Goal: Information Seeking & Learning: Learn about a topic

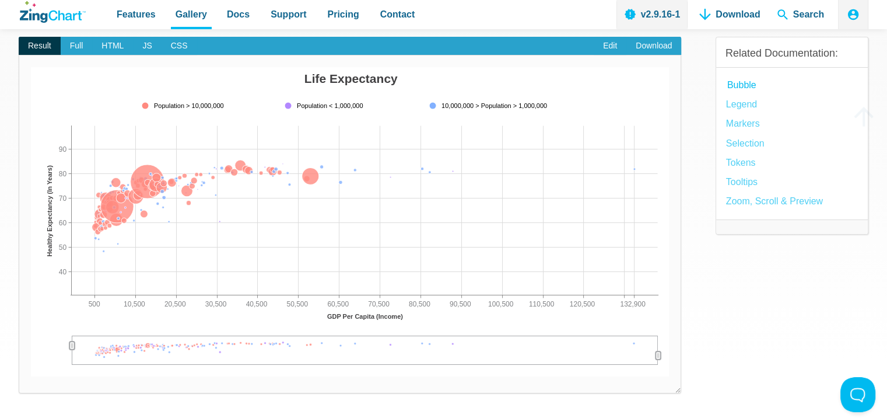
scroll to position [117, 0]
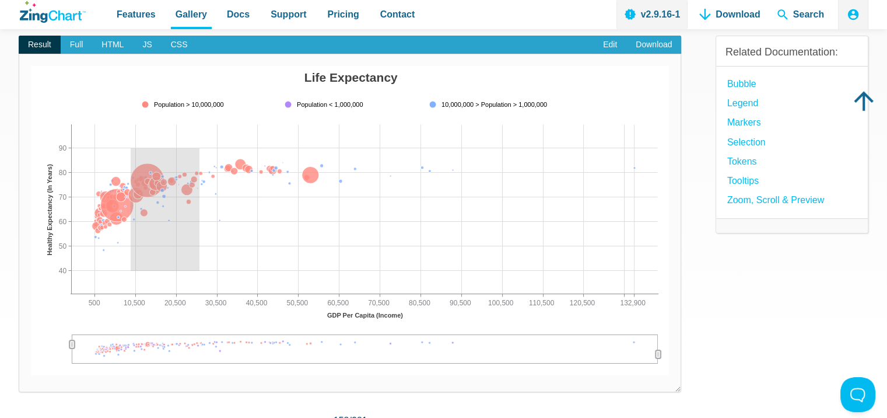
drag, startPoint x: 199, startPoint y: 149, endPoint x: 131, endPoint y: 208, distance: 91.0
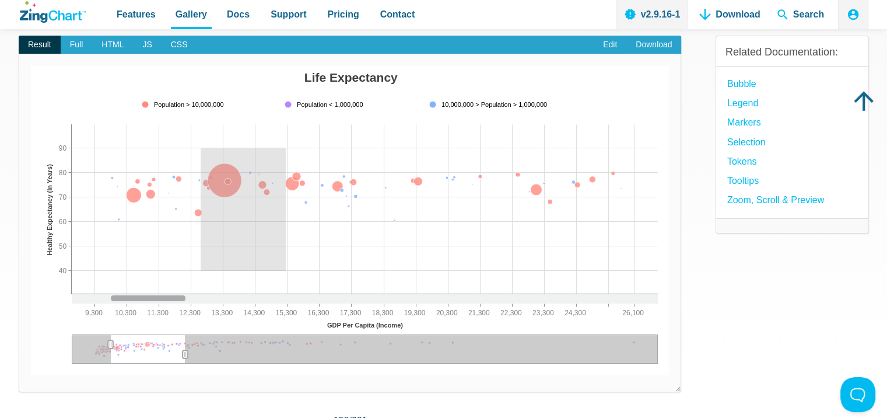
drag, startPoint x: 286, startPoint y: 159, endPoint x: 201, endPoint y: 201, distance: 94.9
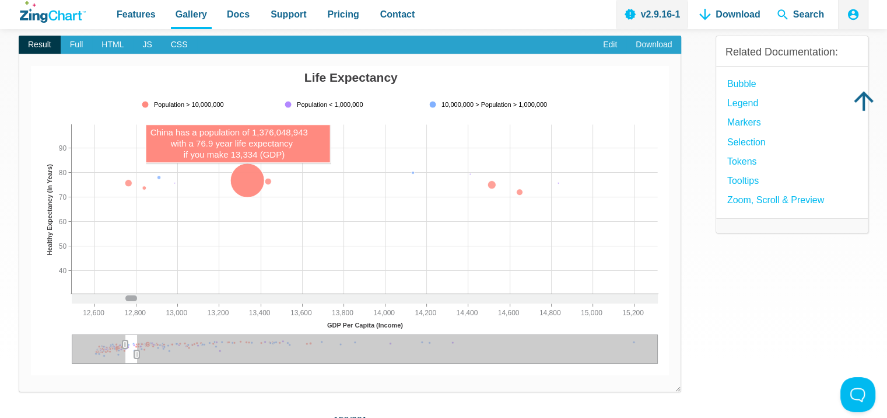
drag, startPoint x: 345, startPoint y: 129, endPoint x: 238, endPoint y: 175, distance: 116.8
click at [238, 175] on div "Life Expectancy 12,600 15,200 12,800 13,000 13,200 13,400 13,600 13,800 14,000 …" at bounding box center [350, 220] width 639 height 309
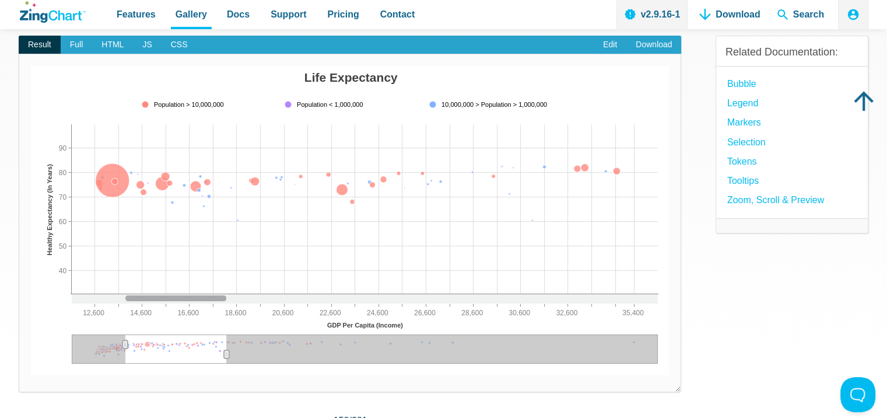
drag, startPoint x: 132, startPoint y: 344, endPoint x: 226, endPoint y: 344, distance: 93.9
click at [226, 344] on div "App Content" at bounding box center [227, 354] width 18 height 21
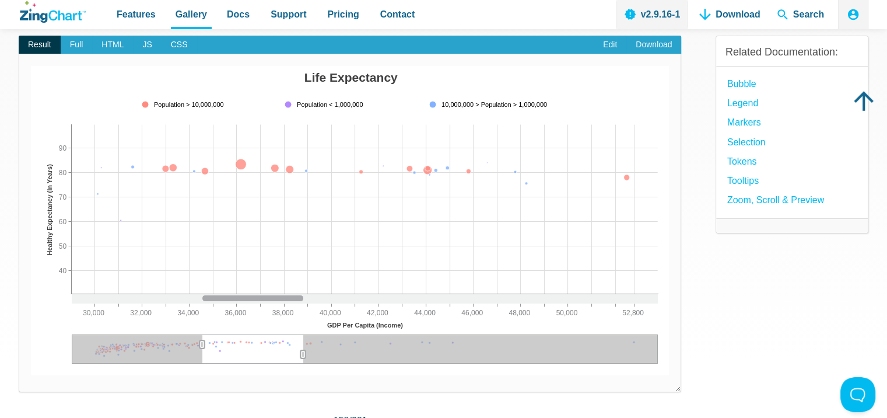
drag, startPoint x: 173, startPoint y: 344, endPoint x: 250, endPoint y: 344, distance: 77.0
click at [250, 344] on div "App Content" at bounding box center [252, 348] width 101 height 29
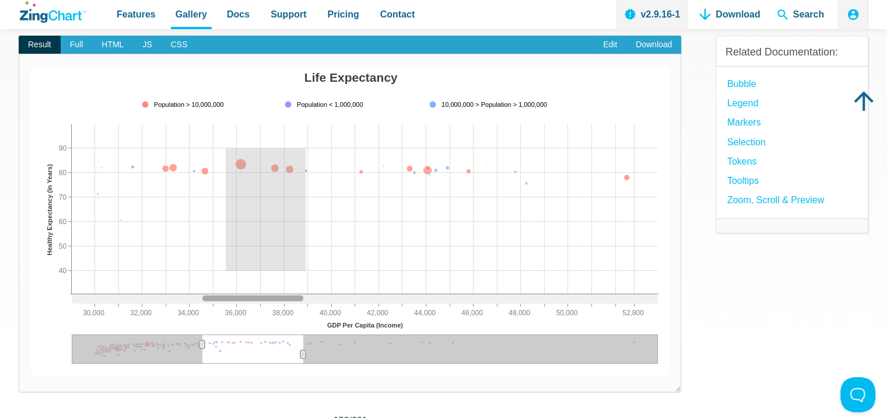
drag, startPoint x: 304, startPoint y: 138, endPoint x: 223, endPoint y: 188, distance: 96.1
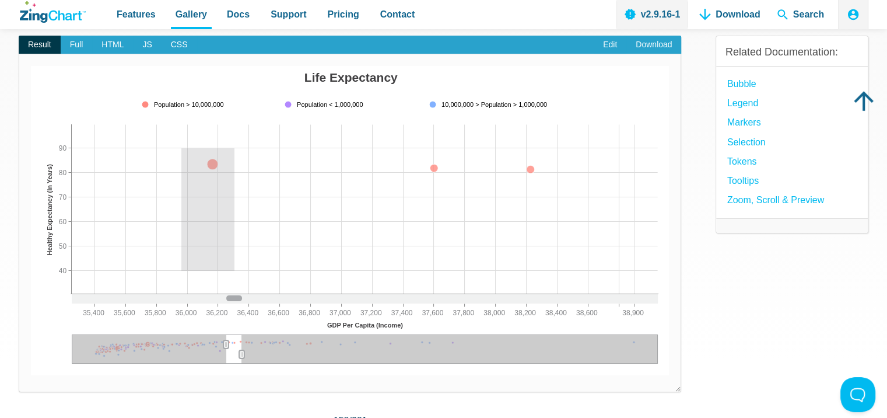
drag, startPoint x: 226, startPoint y: 140, endPoint x: 177, endPoint y: 185, distance: 66.9
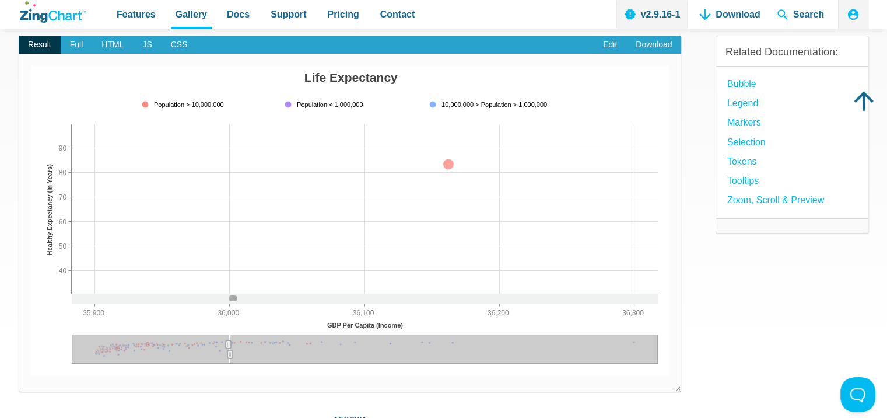
drag, startPoint x: 183, startPoint y: 344, endPoint x: 198, endPoint y: 348, distance: 16.3
click at [137, 355] on div "App Content" at bounding box center [150, 348] width 157 height 29
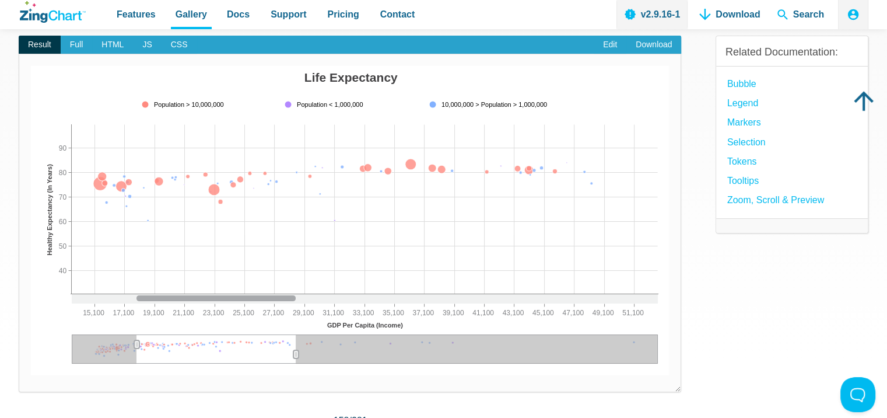
drag, startPoint x: 142, startPoint y: 351, endPoint x: 296, endPoint y: 359, distance: 153.6
click at [296, 359] on div "App Content" at bounding box center [296, 354] width 18 height 21
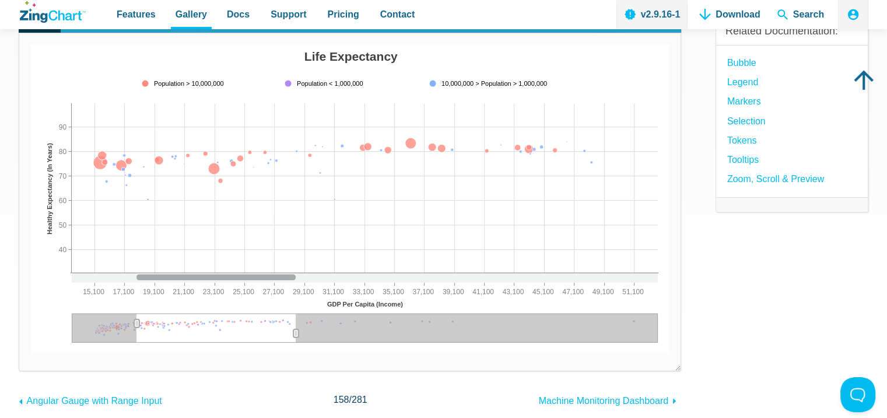
scroll to position [175, 0]
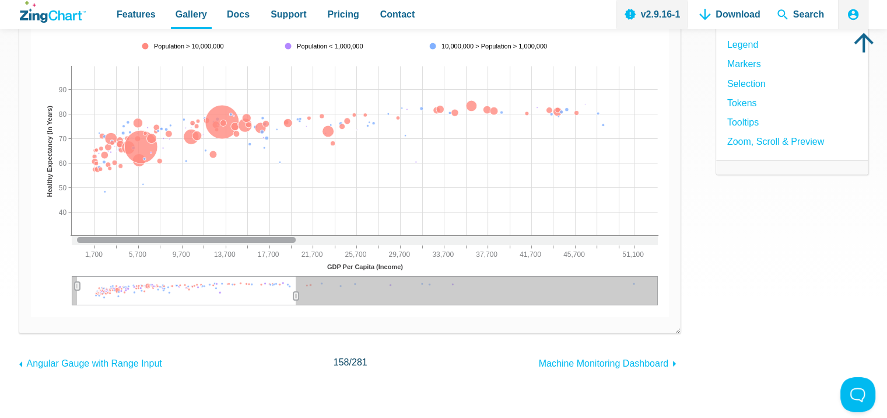
drag, startPoint x: 138, startPoint y: 286, endPoint x: 113, endPoint y: 233, distance: 58.2
click at [77, 293] on div "App Content" at bounding box center [77, 285] width 18 height 21
drag, startPoint x: 158, startPoint y: 118, endPoint x: 122, endPoint y: 163, distance: 56.8
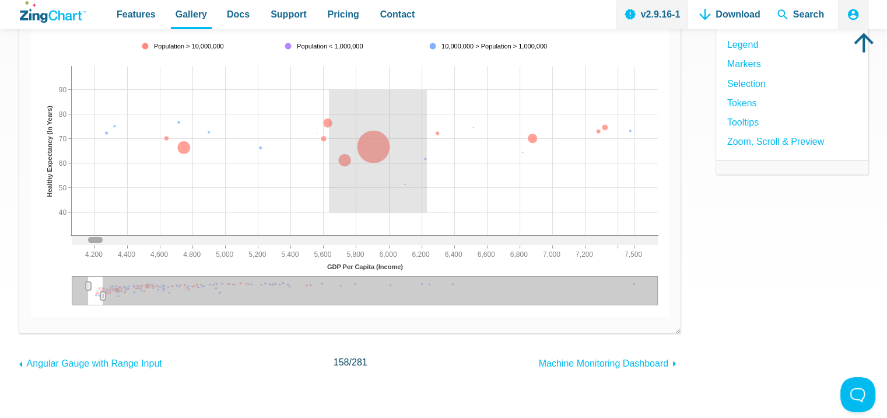
drag, startPoint x: 425, startPoint y: 109, endPoint x: 329, endPoint y: 167, distance: 112.5
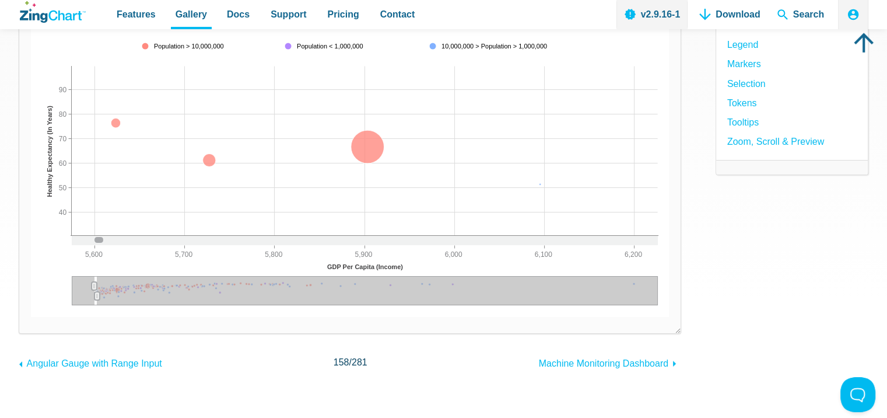
drag, startPoint x: 285, startPoint y: 292, endPoint x: 306, endPoint y: 292, distance: 20.4
click at [289, 292] on div "App Content" at bounding box center [377, 290] width 561 height 29
click at [316, 293] on div "App Content" at bounding box center [473, 290] width 367 height 29
drag, startPoint x: 202, startPoint y: 289, endPoint x: 156, endPoint y: 286, distance: 46.2
click at [176, 286] on div "App Content" at bounding box center [193, 290] width 243 height 29
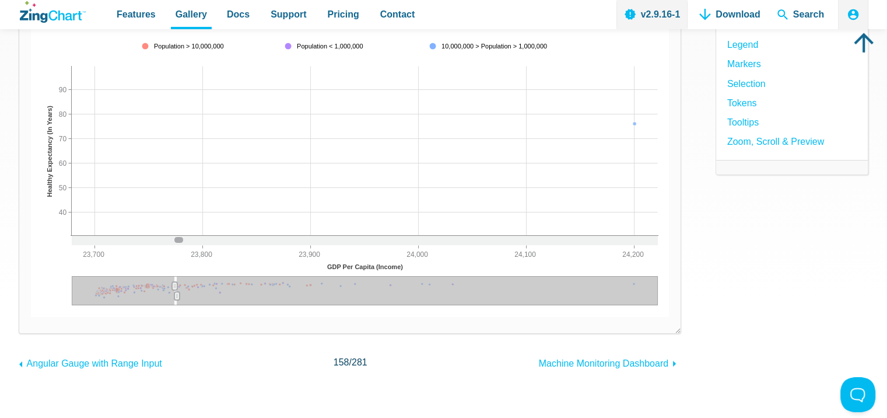
drag, startPoint x: 119, startPoint y: 296, endPoint x: 113, endPoint y: 295, distance: 5.9
click at [117, 296] on div "App Content" at bounding box center [123, 290] width 103 height 29
click at [99, 290] on div "App Content" at bounding box center [94, 290] width 44 height 29
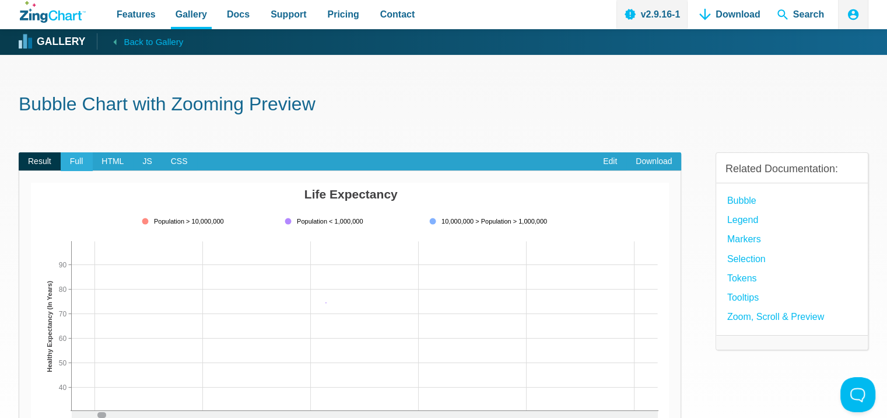
click at [75, 161] on span "Full" at bounding box center [77, 161] width 32 height 19
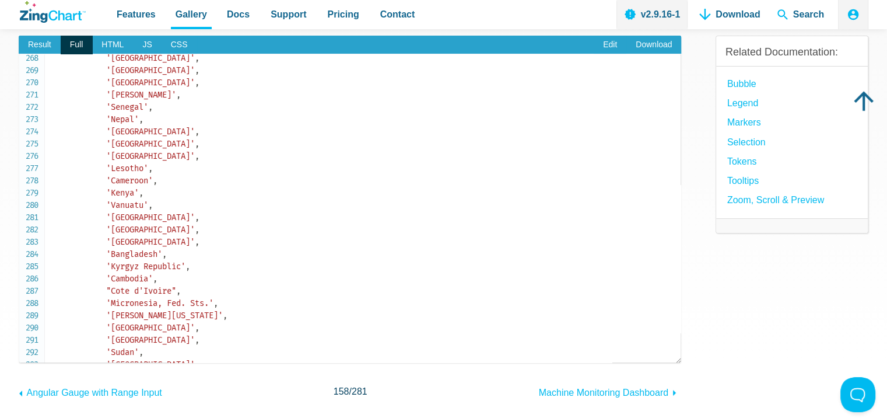
scroll to position [3383, 0]
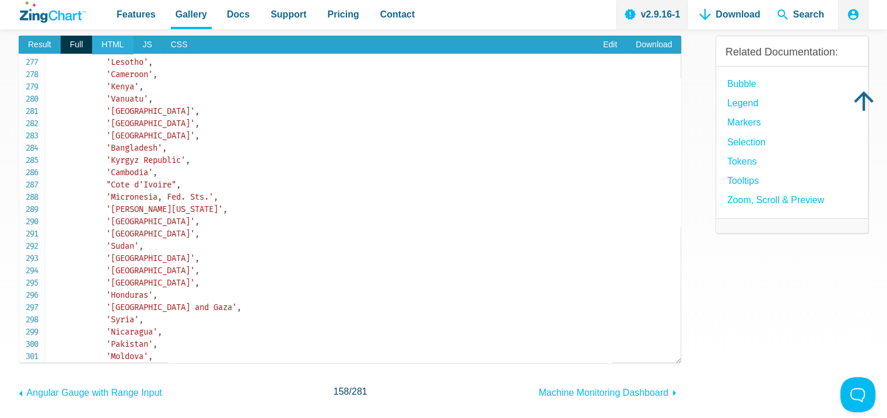
click at [111, 47] on span "HTML" at bounding box center [112, 45] width 41 height 19
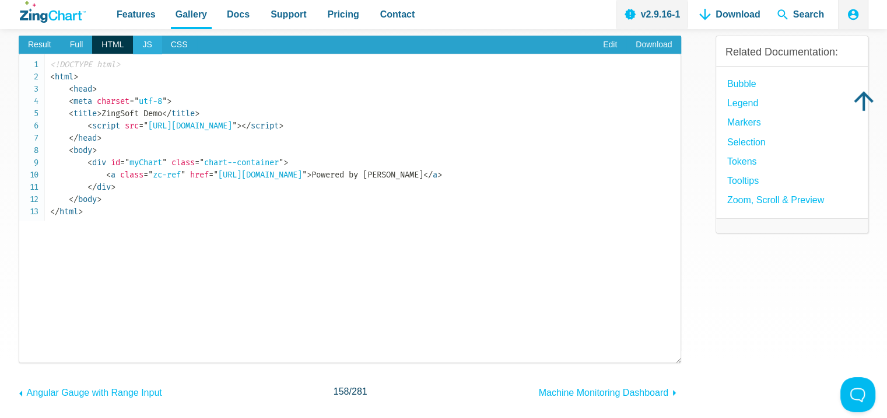
click at [148, 41] on span "JS" at bounding box center [147, 45] width 28 height 19
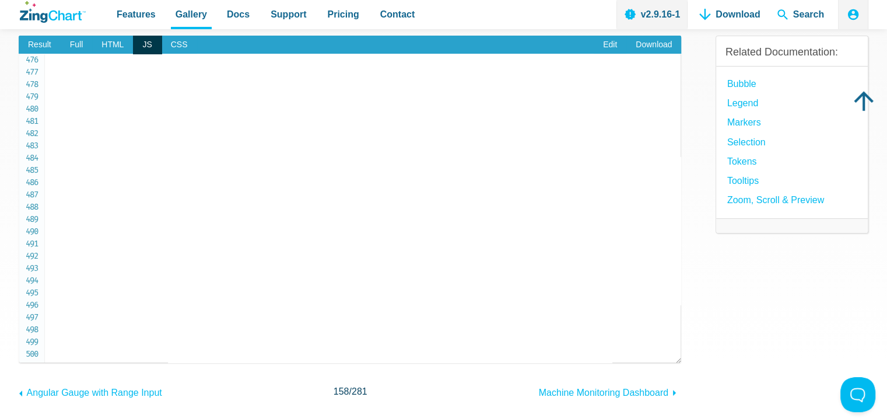
scroll to position [5832, 0]
click at [172, 40] on span "CSS" at bounding box center [180, 45] width 36 height 19
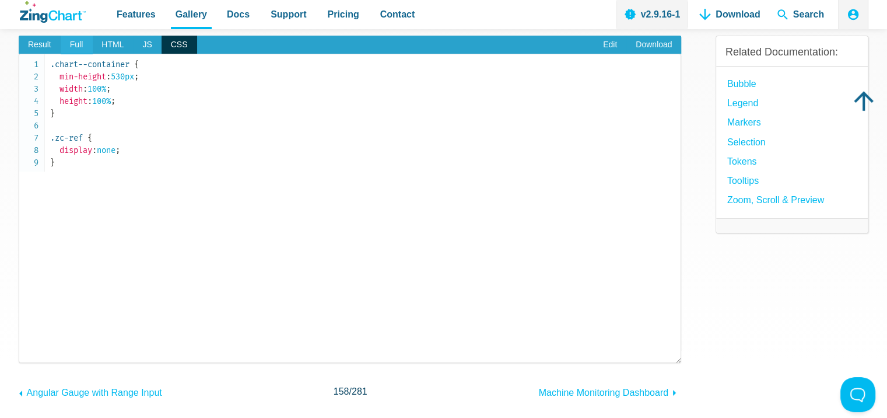
click at [77, 48] on span "Full" at bounding box center [77, 45] width 32 height 19
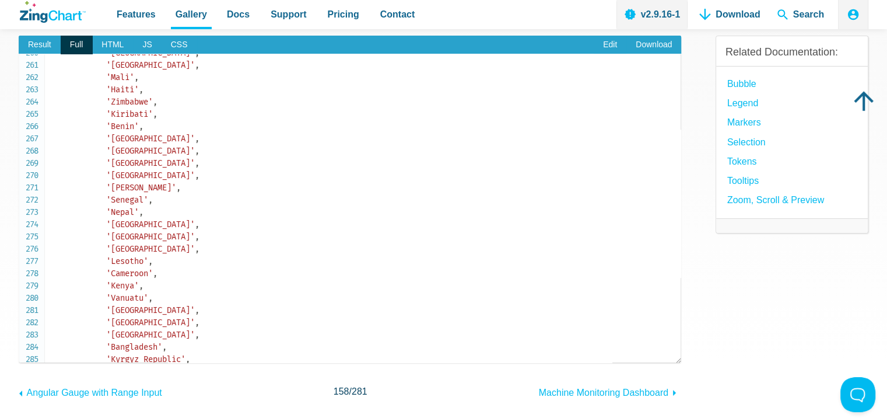
scroll to position [3091, 0]
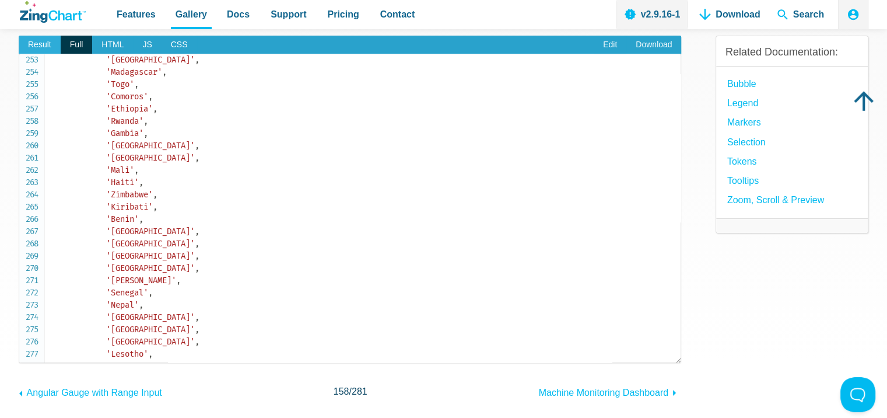
click at [38, 45] on span "Result" at bounding box center [40, 45] width 42 height 19
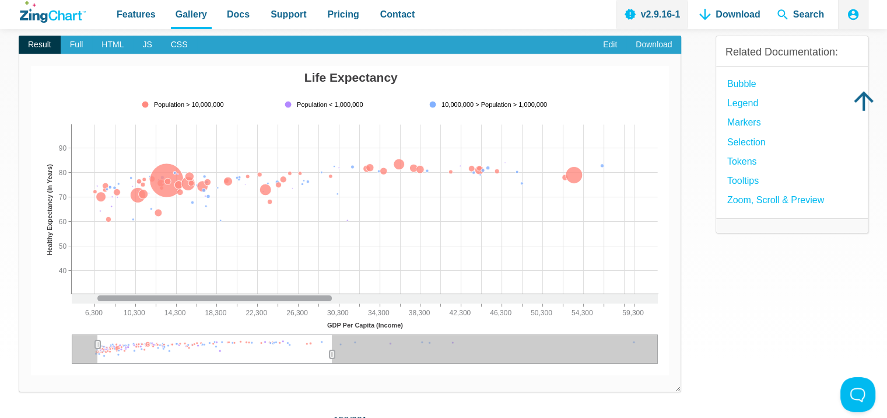
drag, startPoint x: 142, startPoint y: 345, endPoint x: 326, endPoint y: 344, distance: 183.7
click at [332, 344] on div "App Content" at bounding box center [332, 354] width 18 height 21
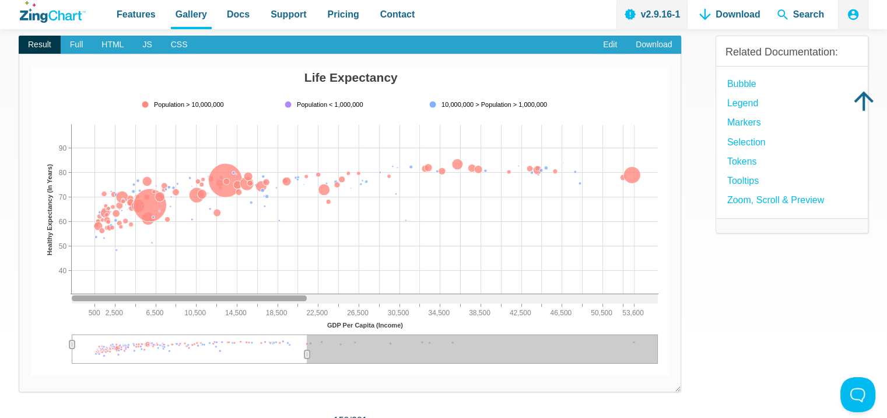
drag, startPoint x: 247, startPoint y: 345, endPoint x: 201, endPoint y: 348, distance: 46.2
click at [201, 348] on div "App Content" at bounding box center [189, 348] width 235 height 29
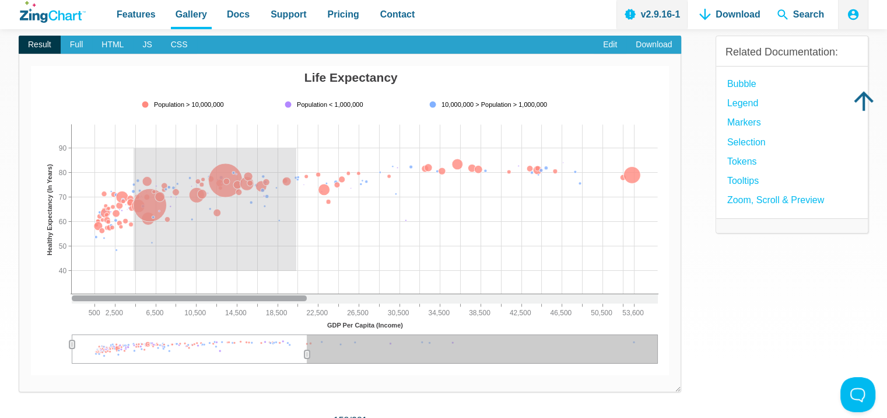
drag, startPoint x: 294, startPoint y: 142, endPoint x: 126, endPoint y: 219, distance: 184.8
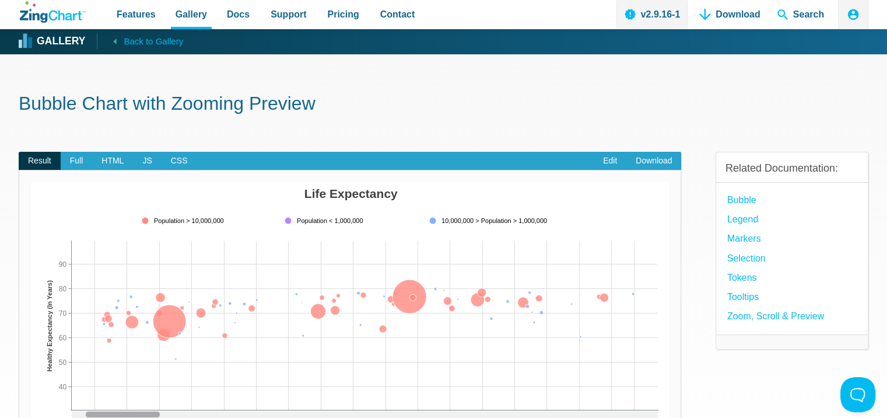
scroll to position [0, 0]
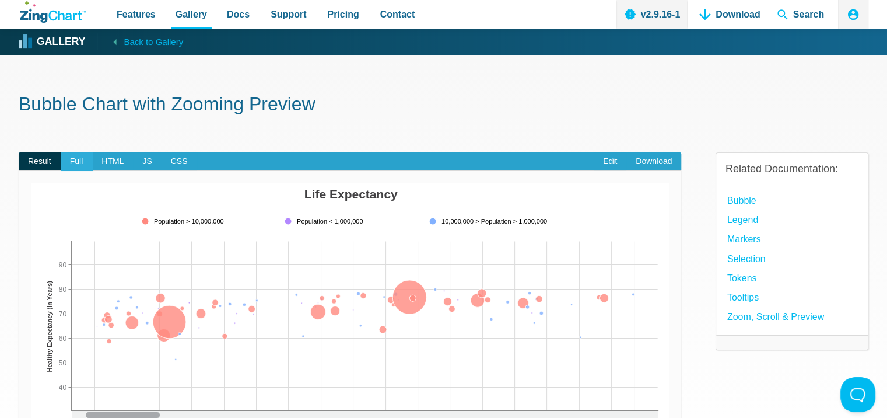
click at [75, 161] on span "Full" at bounding box center [77, 161] width 32 height 19
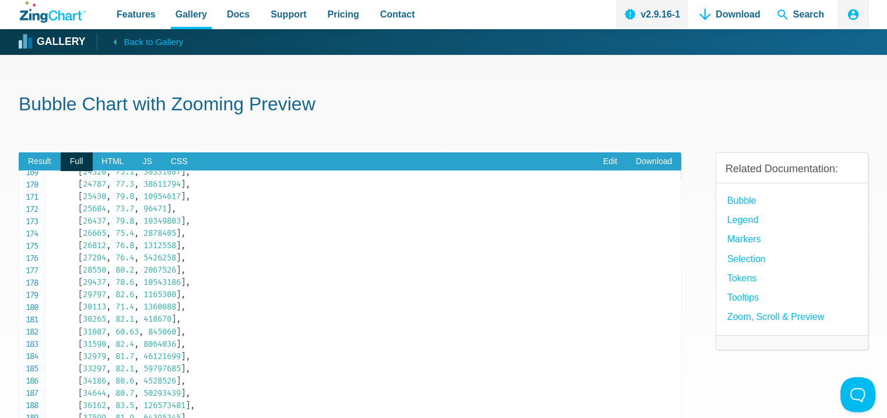
scroll to position [1925, 0]
click at [41, 166] on span "Result" at bounding box center [40, 161] width 42 height 19
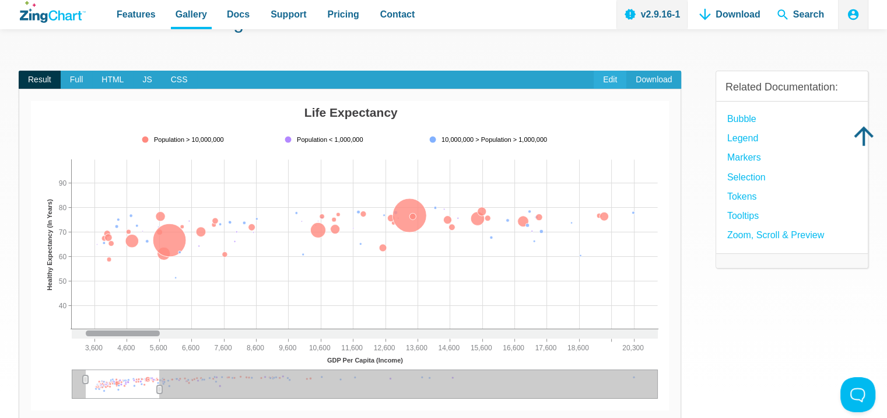
scroll to position [58, 0]
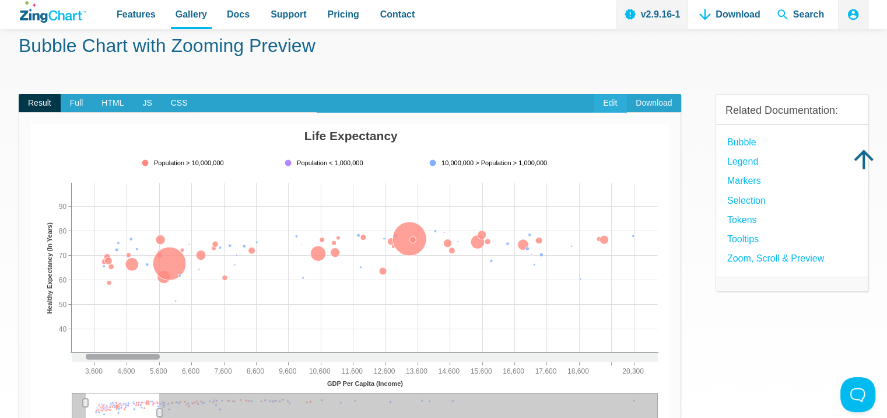
click at [607, 100] on link "Edit" at bounding box center [610, 103] width 33 height 19
click at [148, 105] on span "JS" at bounding box center [147, 103] width 28 height 19
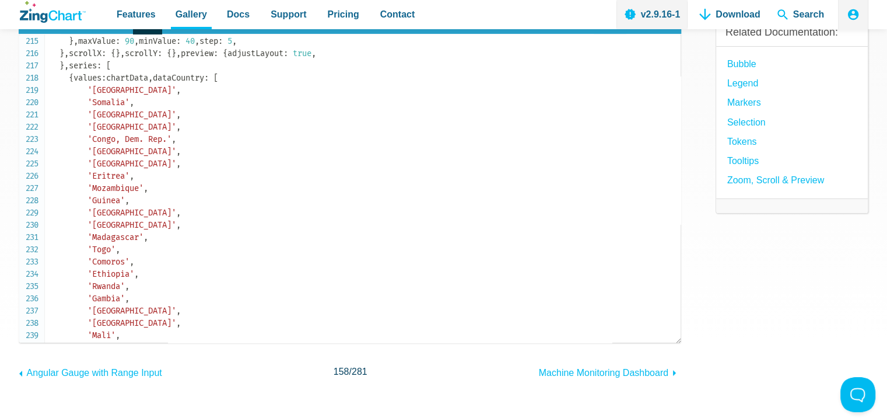
scroll to position [0, 0]
